Goal: Information Seeking & Learning: Learn about a topic

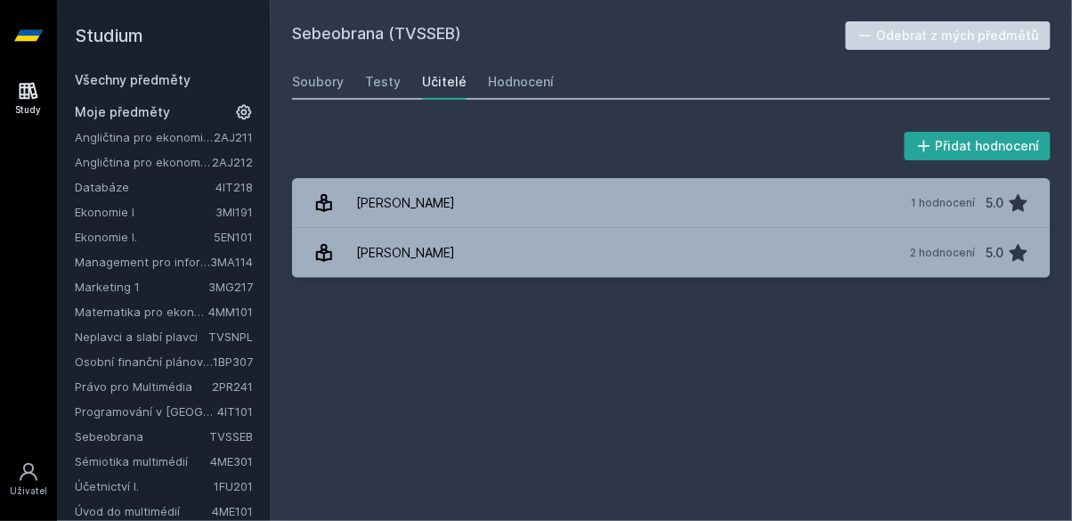
click at [157, 165] on link "Angličtina pro ekonomická studia 2 (B2/C1)" at bounding box center [143, 162] width 137 height 18
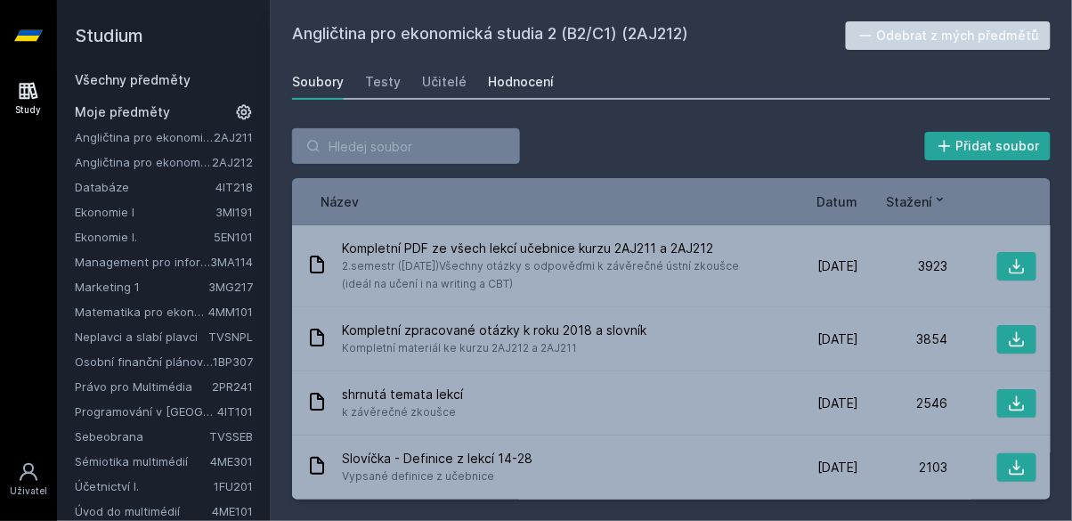
click at [488, 68] on link "Hodnocení" at bounding box center [521, 82] width 66 height 36
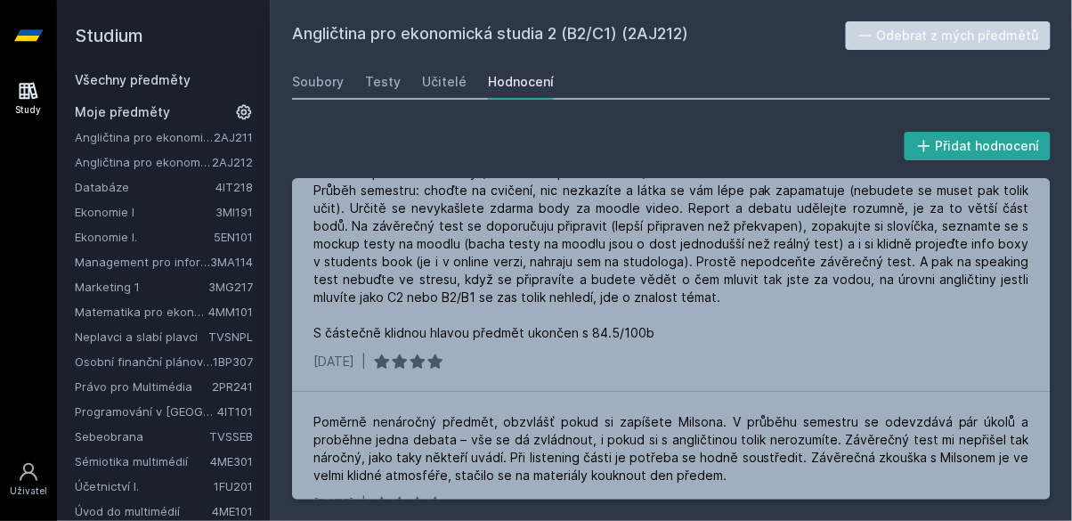
scroll to position [78, 0]
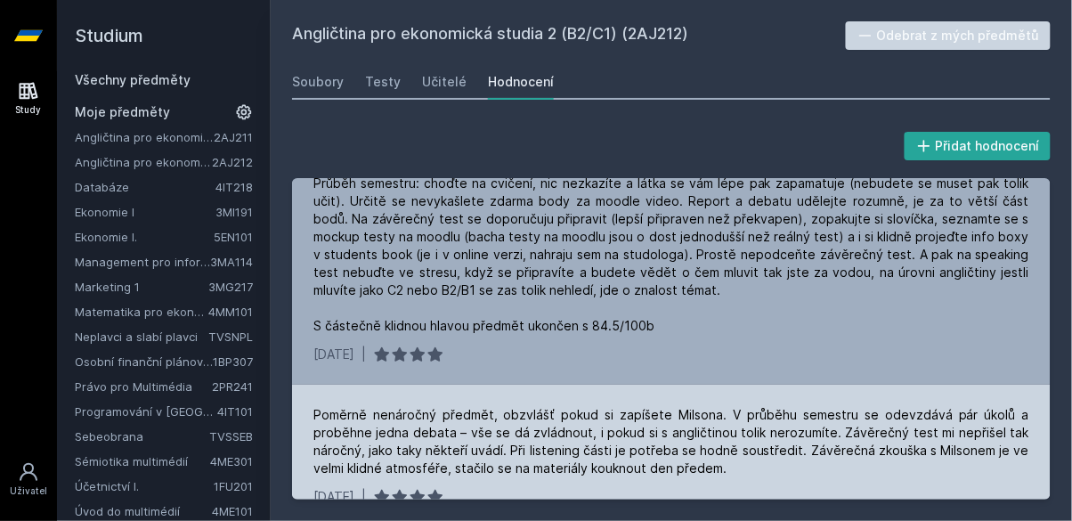
click at [787, 406] on div "Poměrně nenáročný předmět, obzvlášť pokud si zapíšete Milsona. V průběhu semest…" at bounding box center [671, 441] width 716 height 71
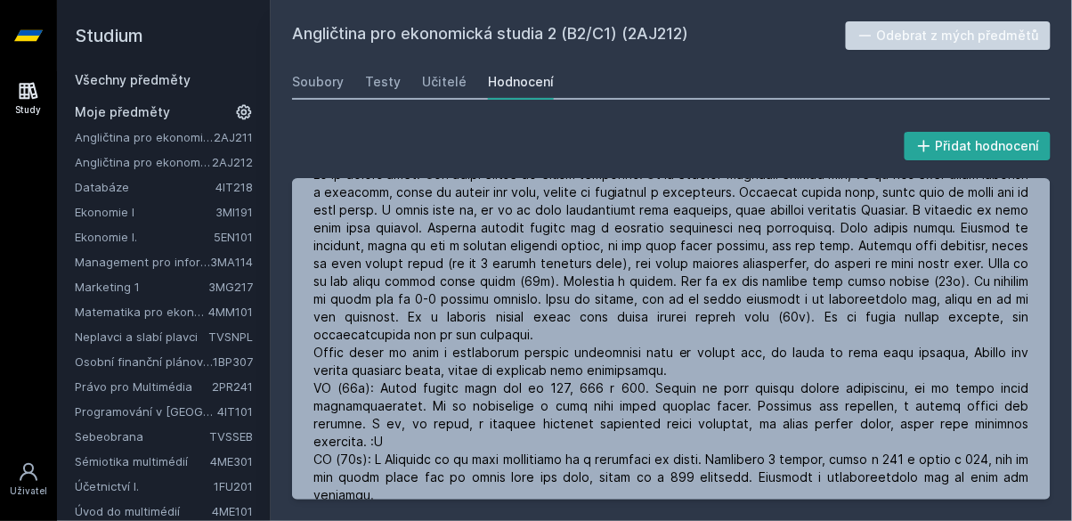
scroll to position [463, 0]
click at [101, 384] on link "Právo pro Multimédia" at bounding box center [143, 386] width 137 height 18
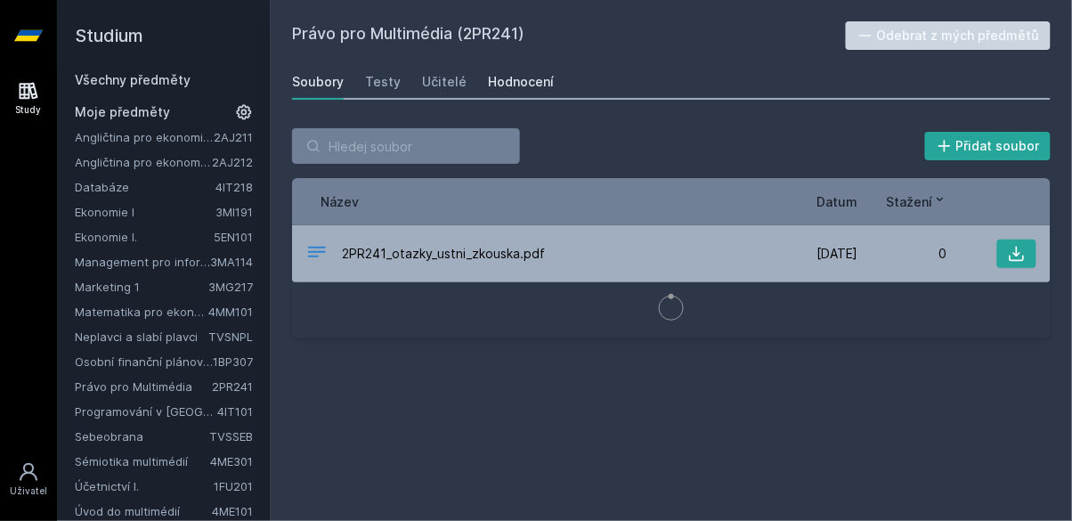
click at [534, 71] on link "Hodnocení" at bounding box center [521, 82] width 66 height 36
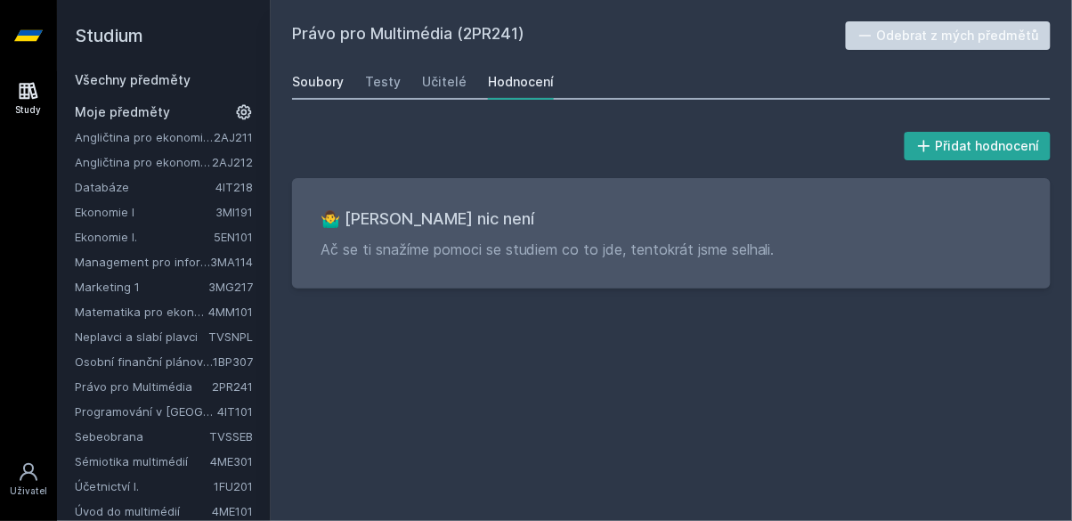
click at [317, 79] on div "Soubory" at bounding box center [318, 82] width 52 height 18
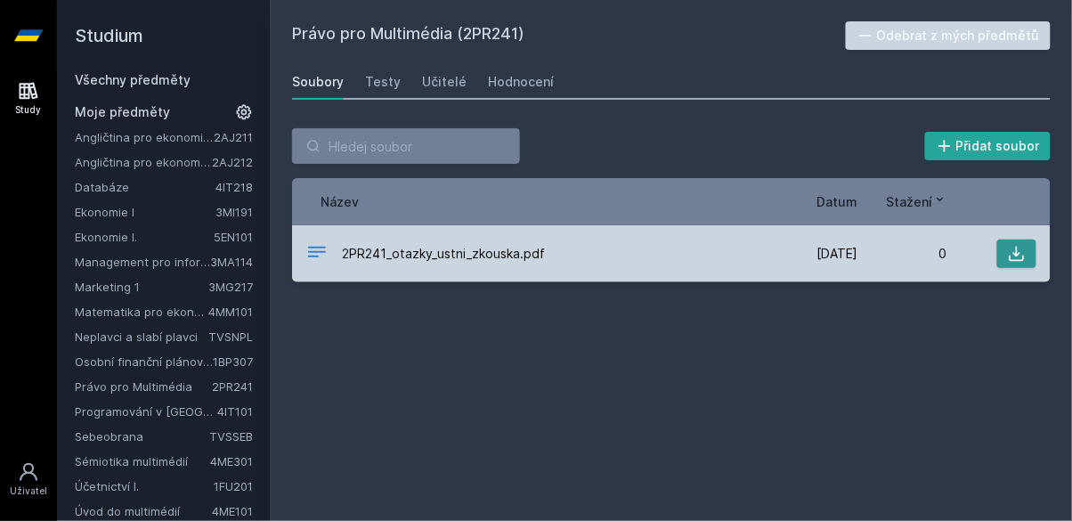
click at [1021, 255] on icon at bounding box center [1017, 254] width 18 height 18
